Goal: Find contact information: Find contact information

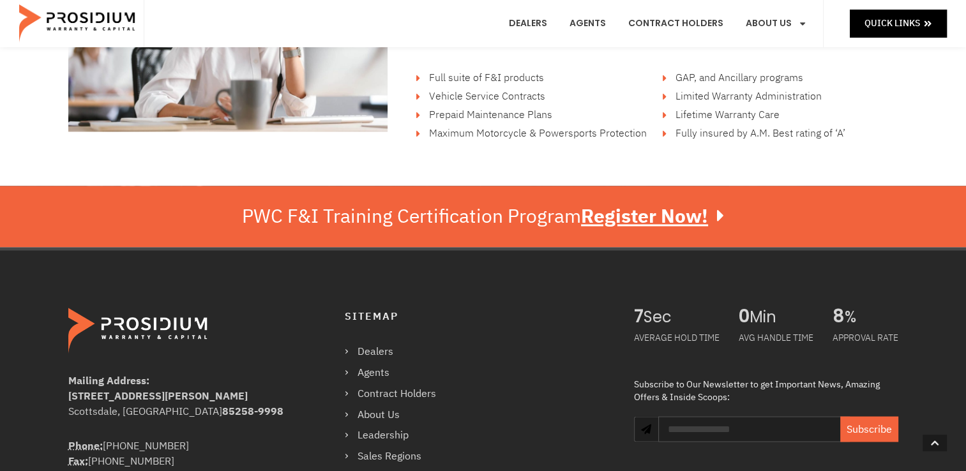
scroll to position [2071, 0]
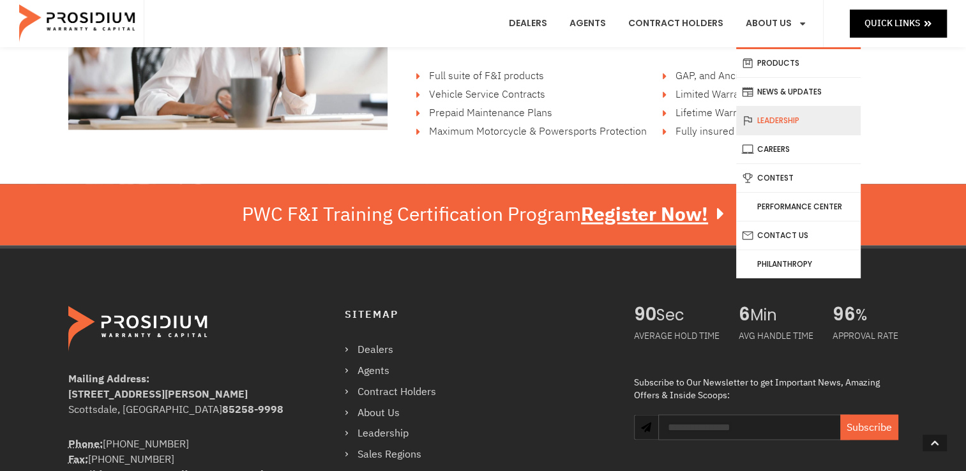
click at [785, 126] on link "Leadership" at bounding box center [799, 121] width 125 height 28
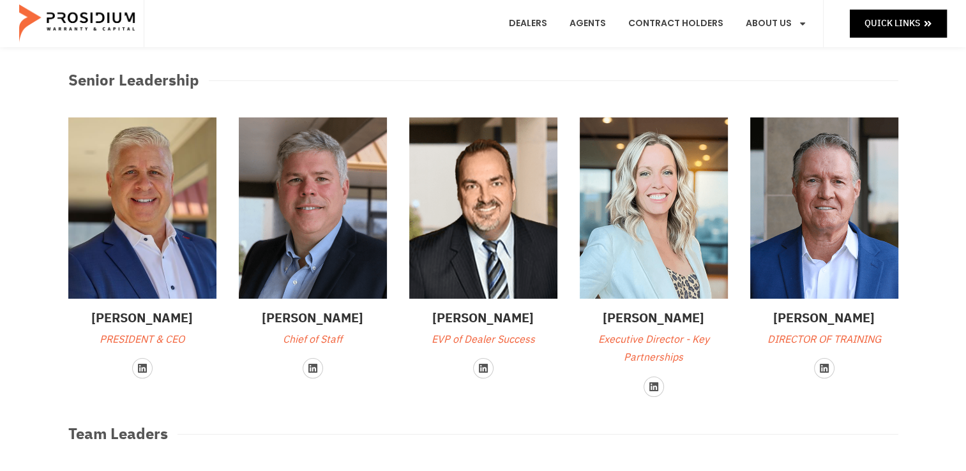
scroll to position [59, 0]
drag, startPoint x: 215, startPoint y: 316, endPoint x: 88, endPoint y: 312, distance: 127.8
click at [88, 312] on h3 "[PERSON_NAME]" at bounding box center [142, 318] width 148 height 19
copy h3 "[PERSON_NAME]"
drag, startPoint x: 407, startPoint y: 66, endPoint x: 439, endPoint y: 24, distance: 52.8
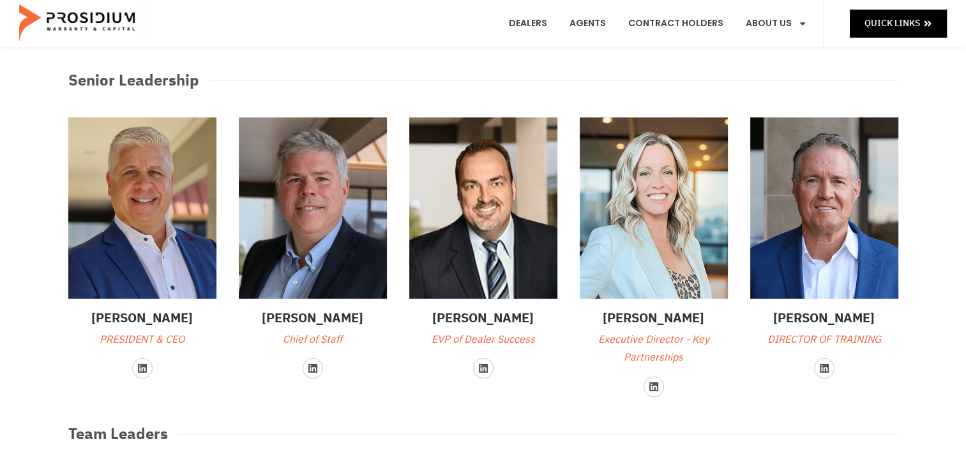
click at [407, 66] on div "Senior Leadership" at bounding box center [483, 81] width 843 height 36
